Goal: Task Accomplishment & Management: Use online tool/utility

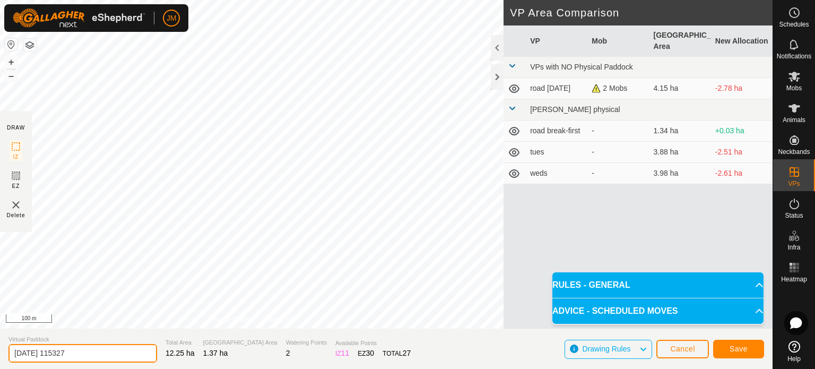
click at [126, 353] on input "[DATE] 115327" at bounding box center [82, 353] width 148 height 19
type input "2"
type input "cattleyards"
click at [750, 351] on button "Save" at bounding box center [738, 348] width 51 height 19
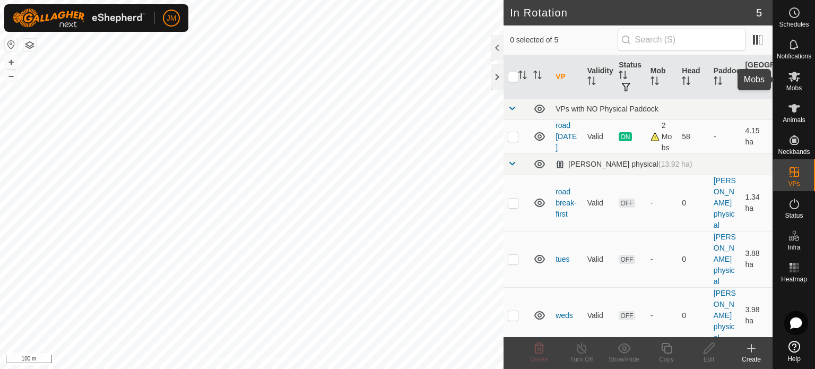
click at [795, 71] on icon at bounding box center [794, 76] width 13 height 13
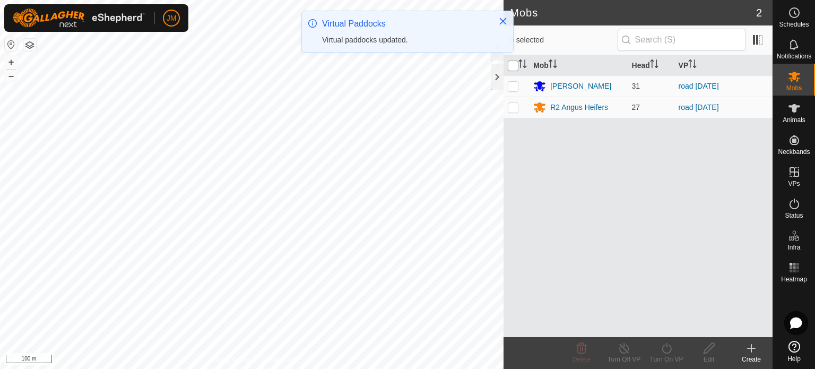
click at [513, 68] on input "checkbox" at bounding box center [513, 65] width 11 height 11
checkbox input "true"
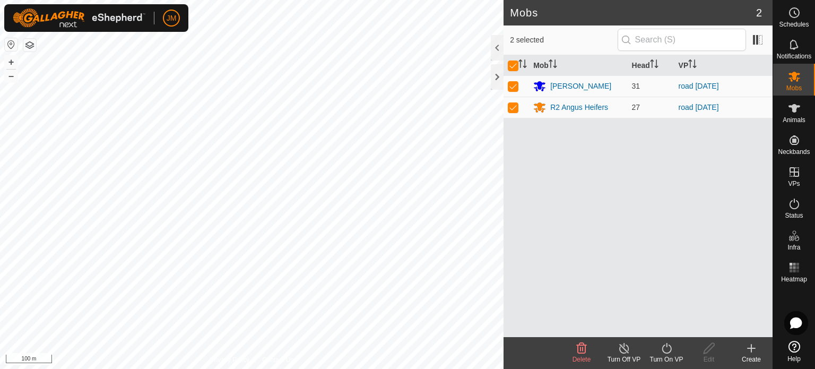
click at [666, 349] on icon at bounding box center [666, 348] width 13 height 13
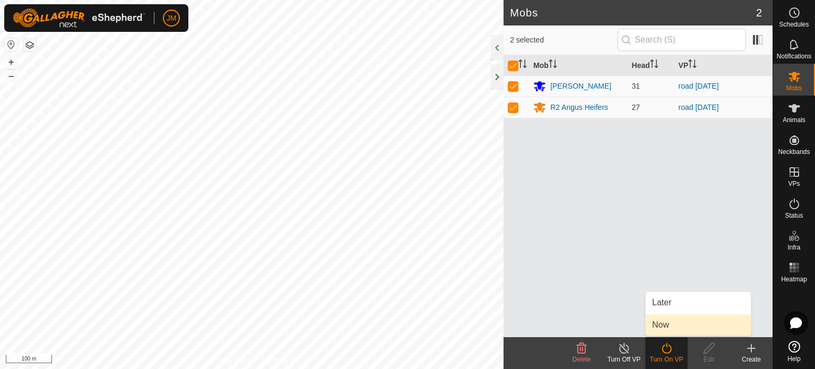
click at [660, 321] on link "Now" at bounding box center [697, 324] width 105 height 21
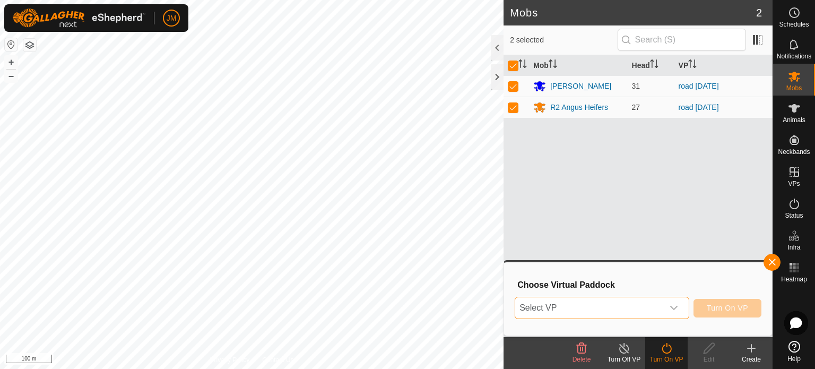
click at [658, 307] on span "Select VP" at bounding box center [589, 307] width 148 height 21
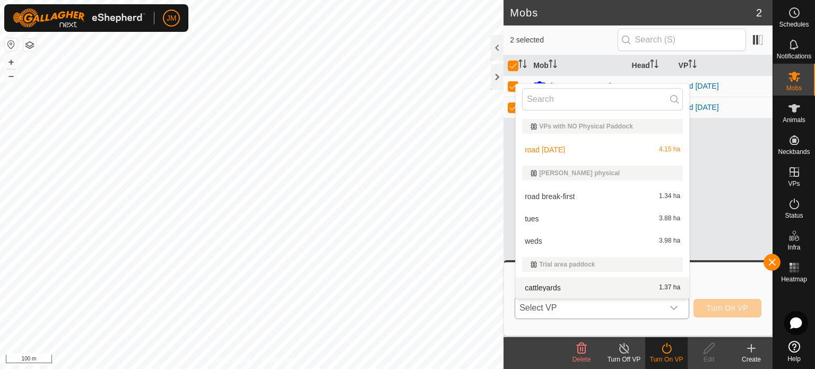
click at [643, 288] on li "cattleyards 1.37 ha" at bounding box center [601, 287] width 173 height 21
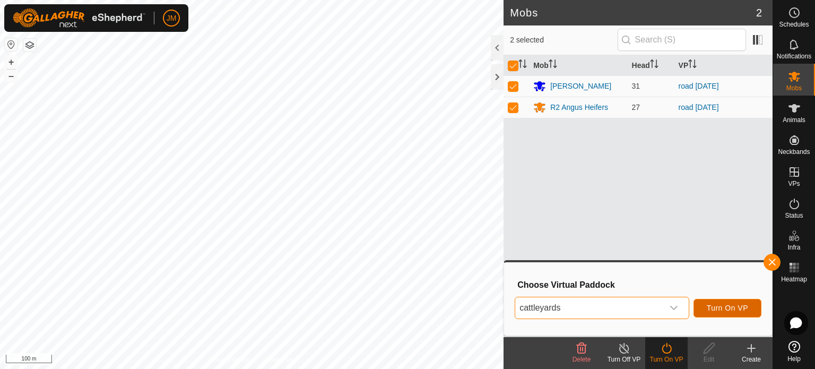
click at [715, 308] on span "Turn On VP" at bounding box center [726, 307] width 41 height 8
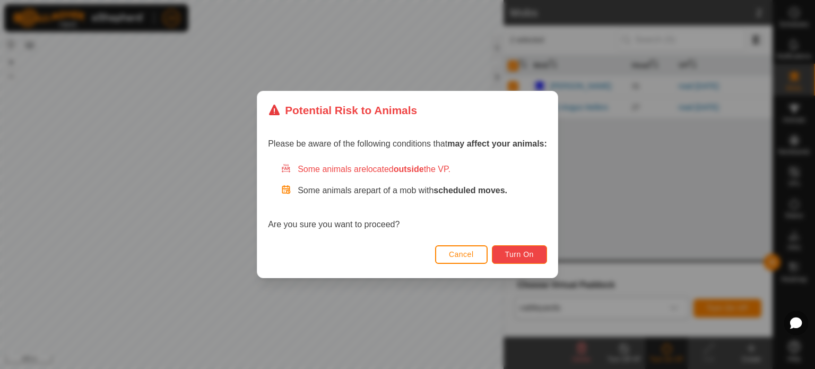
click at [524, 256] on span "Turn On" at bounding box center [519, 254] width 29 height 8
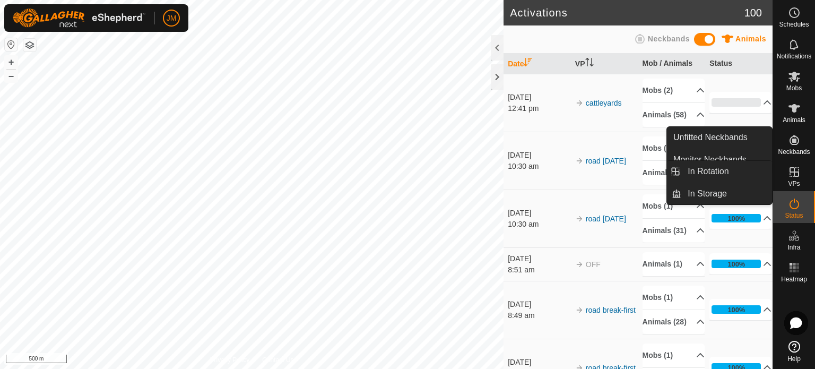
click at [797, 170] on icon at bounding box center [794, 171] width 13 height 13
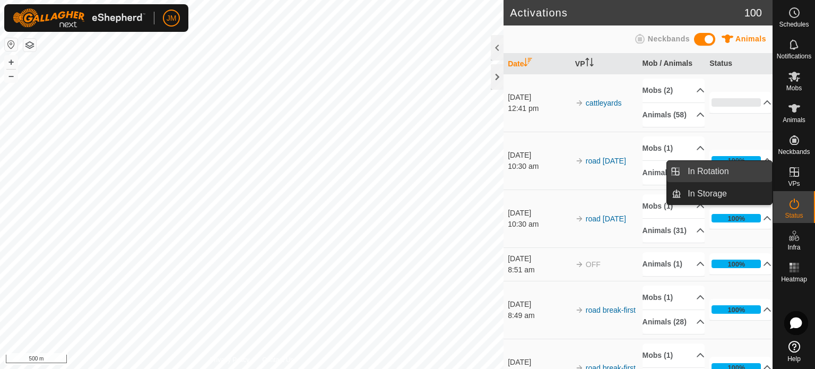
click at [744, 172] on link "In Rotation" at bounding box center [726, 171] width 91 height 21
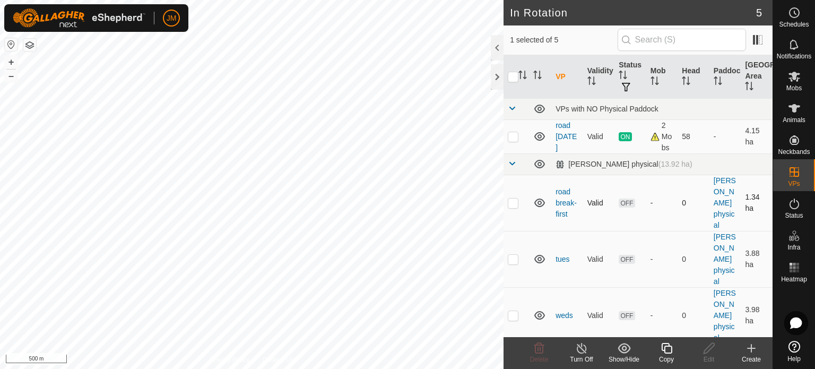
click at [537, 201] on icon at bounding box center [539, 202] width 13 height 13
click at [539, 260] on icon at bounding box center [539, 259] width 11 height 8
click at [538, 314] on icon at bounding box center [539, 315] width 11 height 8
